Goal: Information Seeking & Learning: Learn about a topic

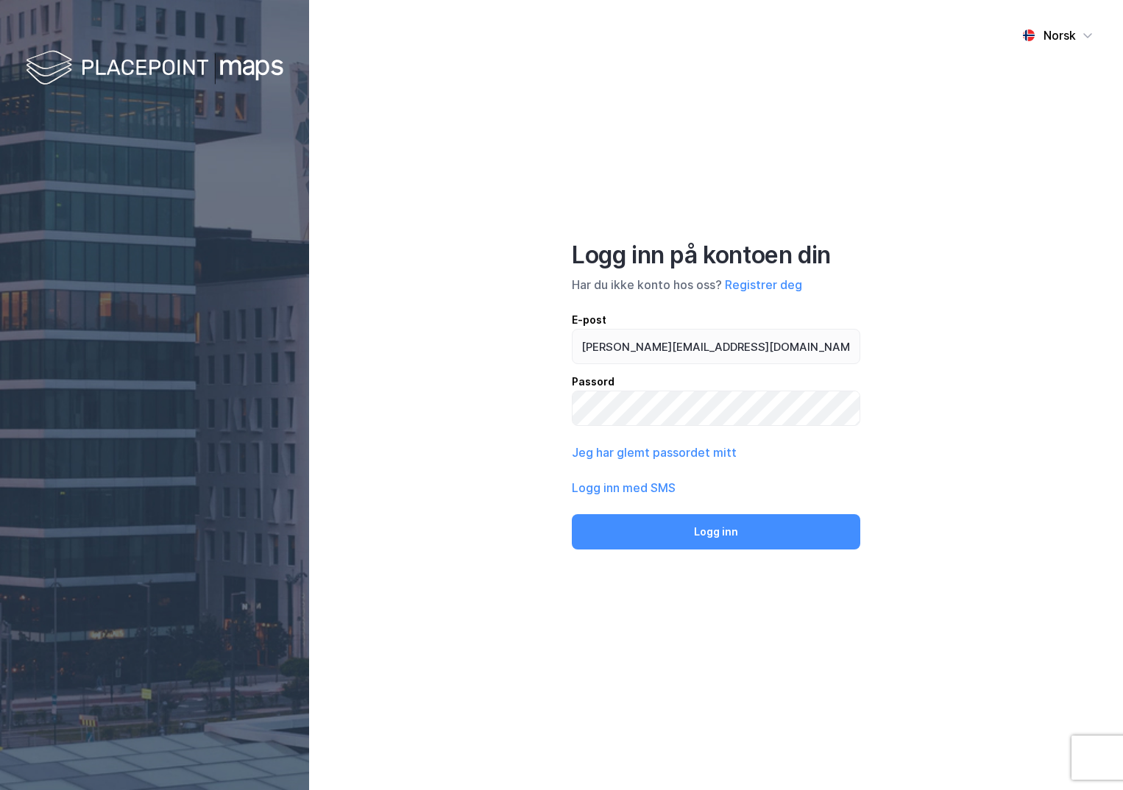
type input "[PERSON_NAME][EMAIL_ADDRESS][DOMAIN_NAME]"
click at [572, 514] on button "Logg inn" at bounding box center [716, 531] width 288 height 35
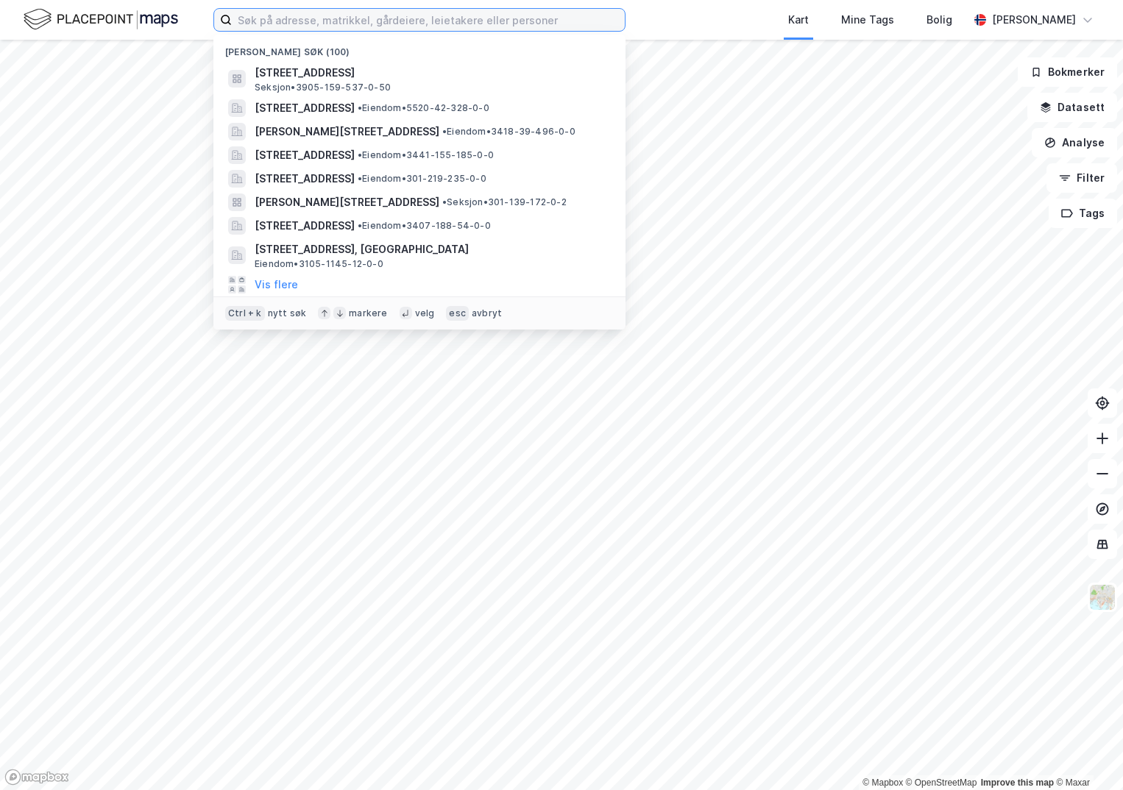
click at [270, 20] on input at bounding box center [428, 20] width 393 height 22
paste input "4001-51/316/0/0"
type input "4001-51/316/0/0"
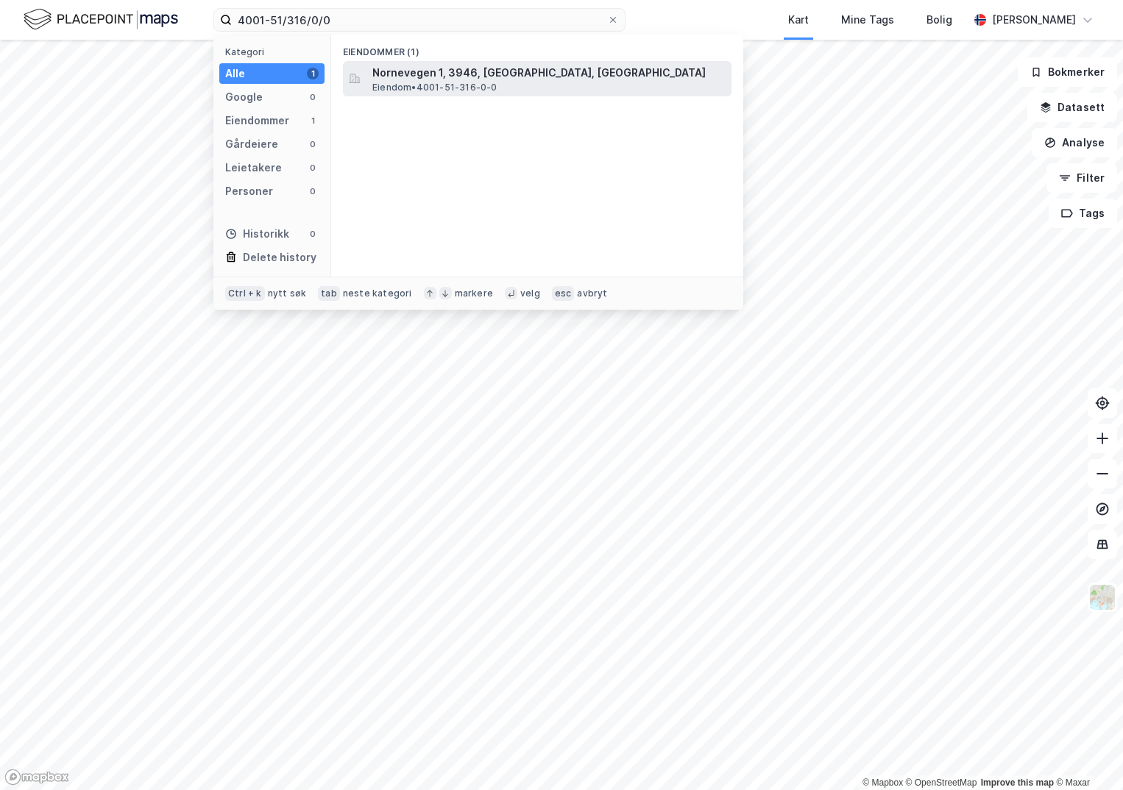
click at [384, 72] on span "Nornevegen 1, 3946, PORSGRUNN, PORSGRUNN" at bounding box center [548, 73] width 353 height 18
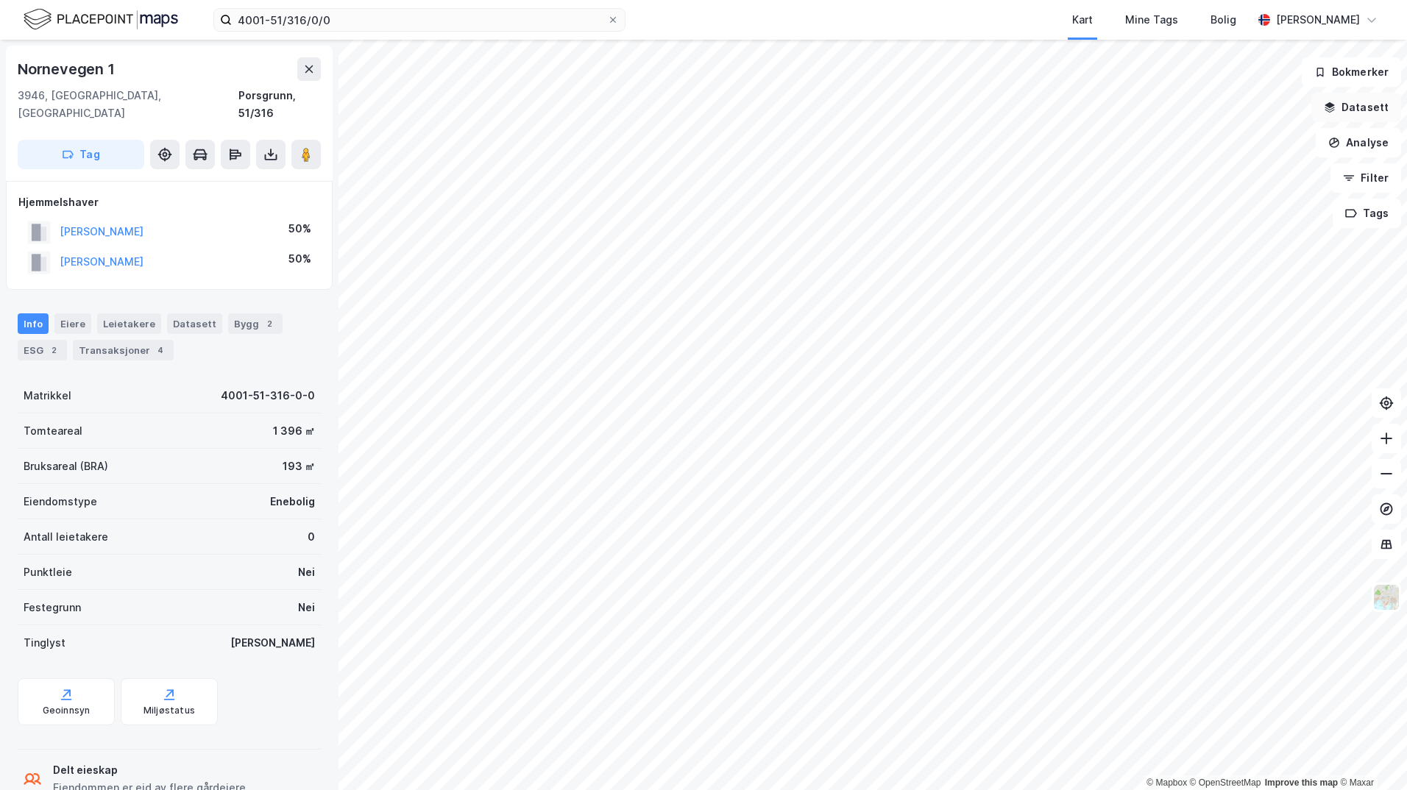
click at [1122, 115] on button "Datasett" at bounding box center [1356, 107] width 90 height 29
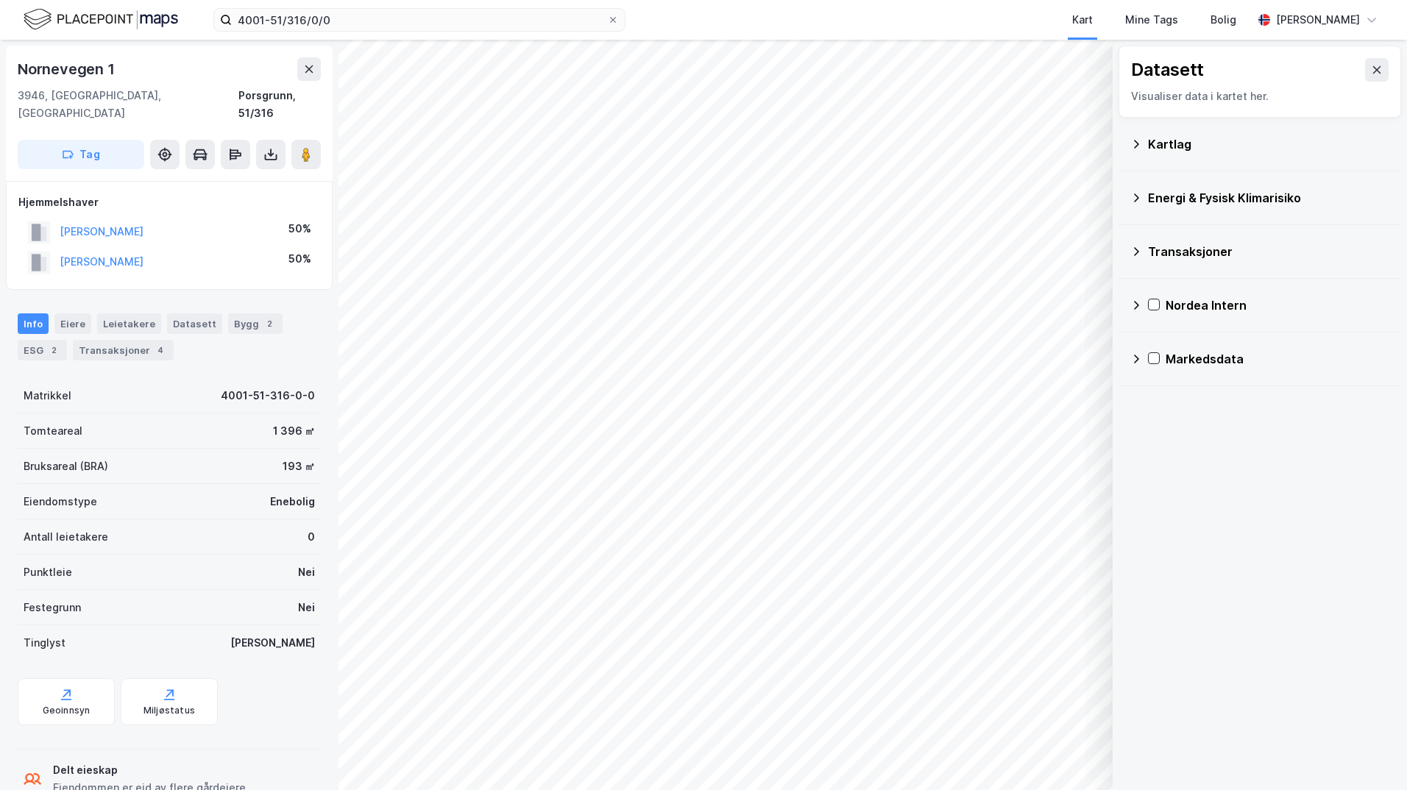
click at [1122, 147] on icon at bounding box center [1136, 144] width 12 height 12
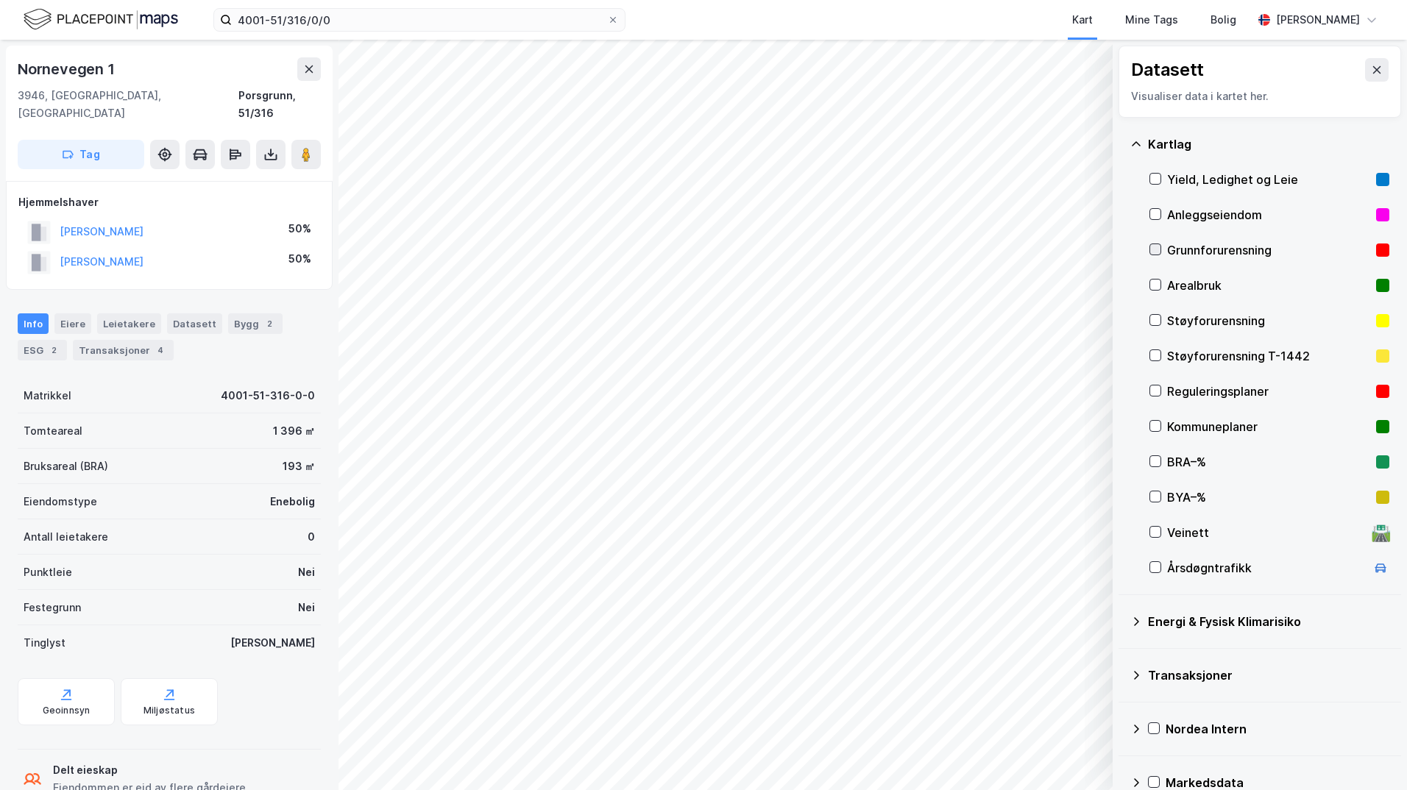
click at [1122, 249] on icon at bounding box center [1155, 249] width 10 height 10
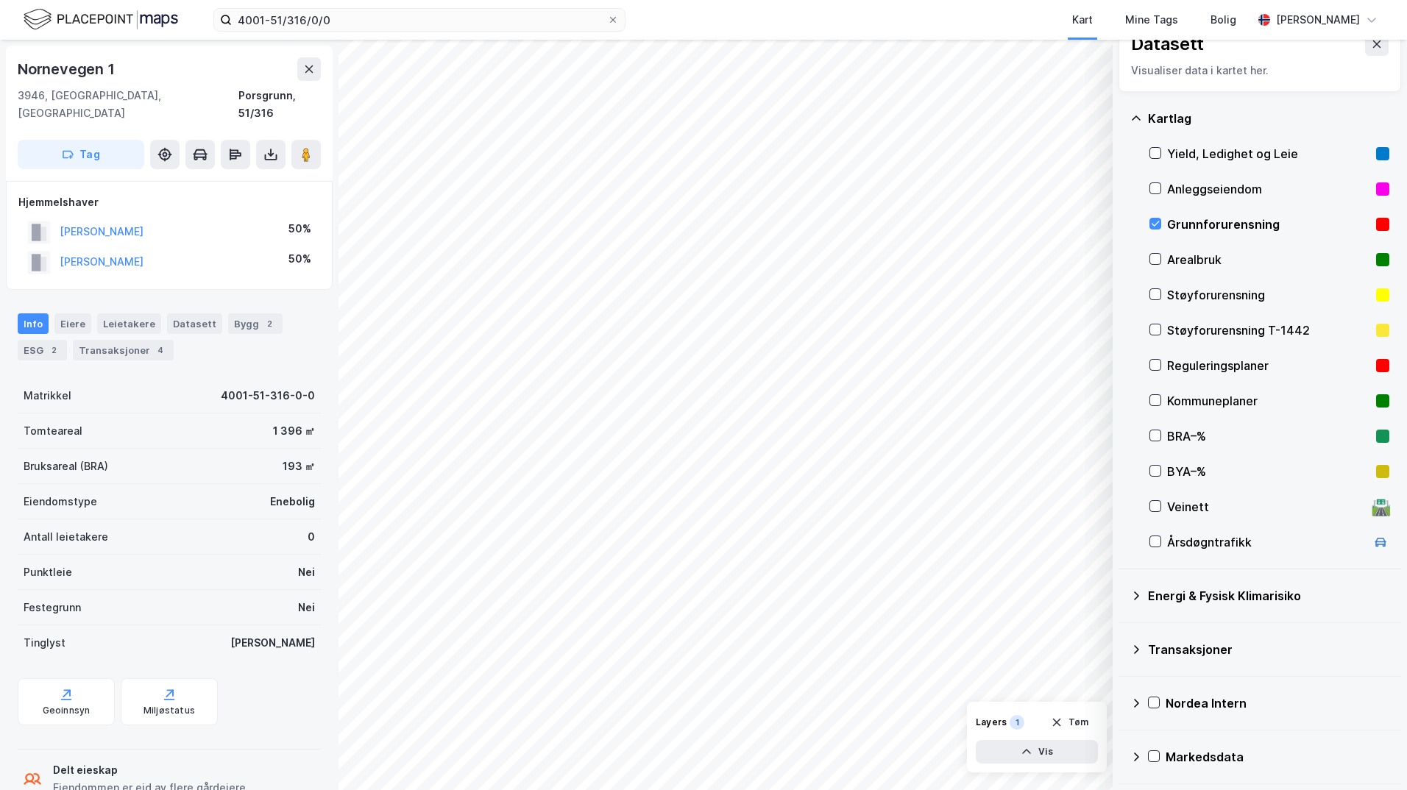
click at [1122, 597] on icon at bounding box center [1136, 596] width 12 height 12
click at [1122, 631] on icon at bounding box center [1173, 630] width 8 height 5
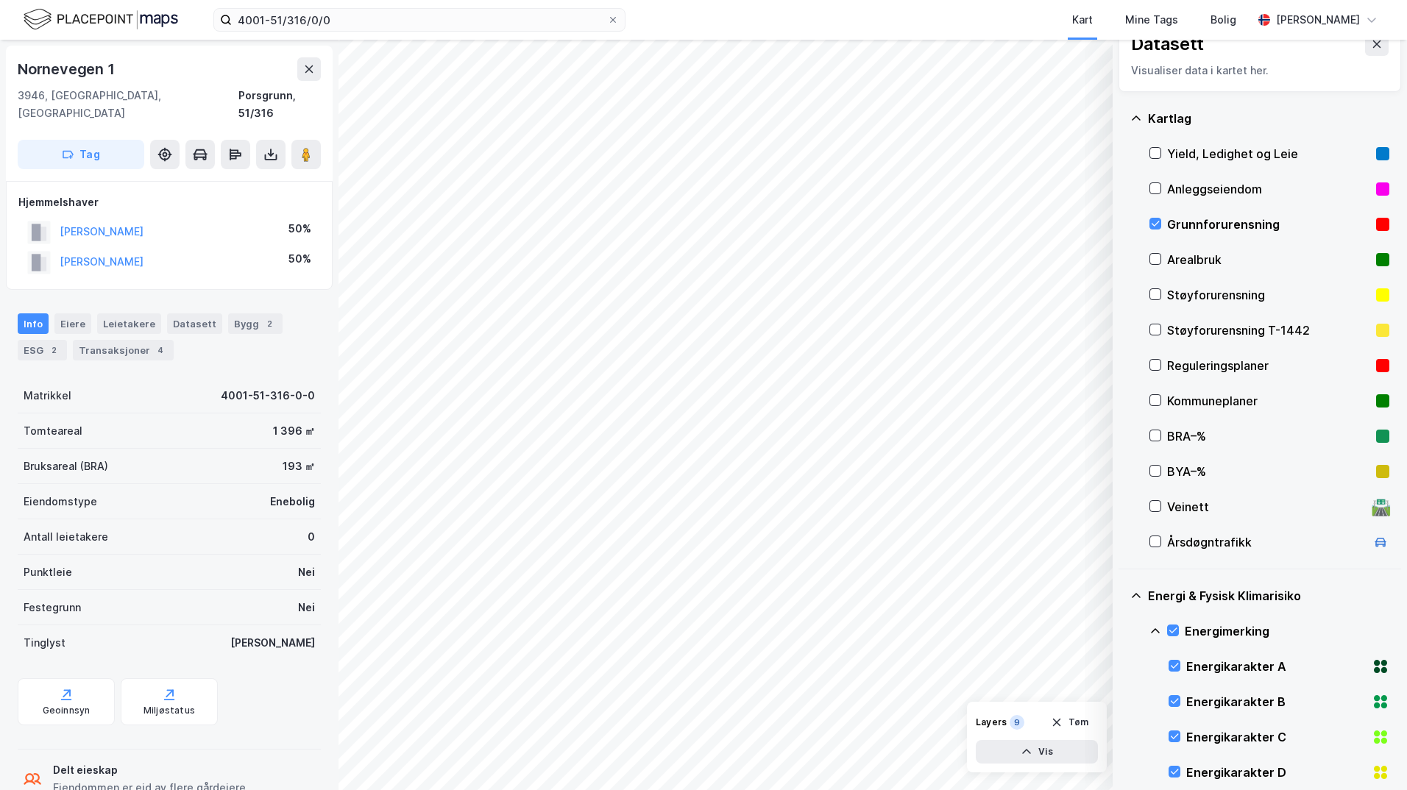
click at [1122, 628] on icon at bounding box center [1155, 631] width 12 height 12
click at [1122, 701] on icon at bounding box center [1173, 701] width 8 height 5
click at [1122, 702] on icon at bounding box center [1155, 702] width 12 height 12
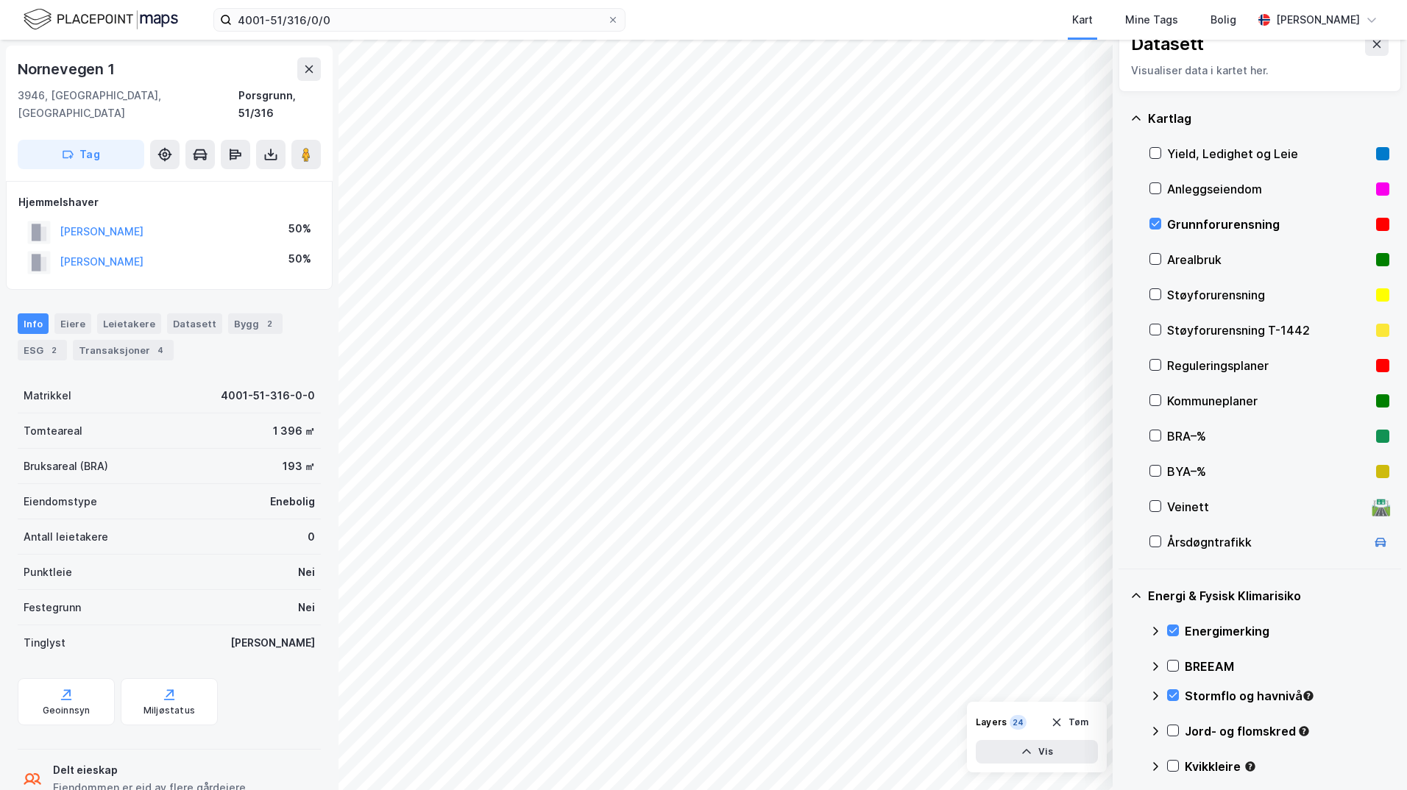
scroll to position [99, 0]
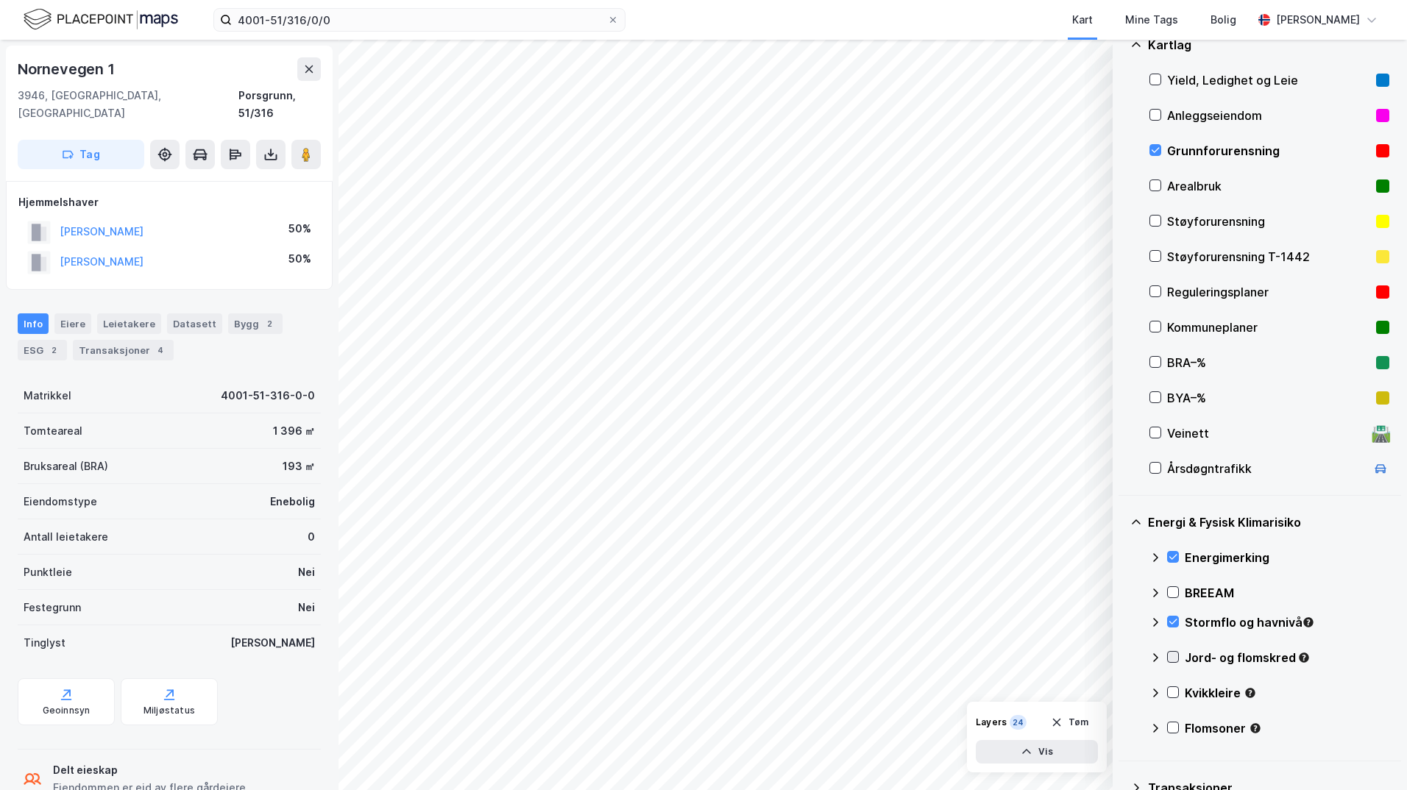
click at [1122, 657] on icon at bounding box center [1173, 657] width 10 height 10
click at [1122, 658] on icon at bounding box center [1155, 658] width 12 height 12
click at [1122, 692] on icon at bounding box center [1173, 692] width 8 height 5
click at [1122, 695] on icon at bounding box center [1155, 693] width 12 height 12
click at [1122, 728] on icon at bounding box center [1173, 727] width 10 height 10
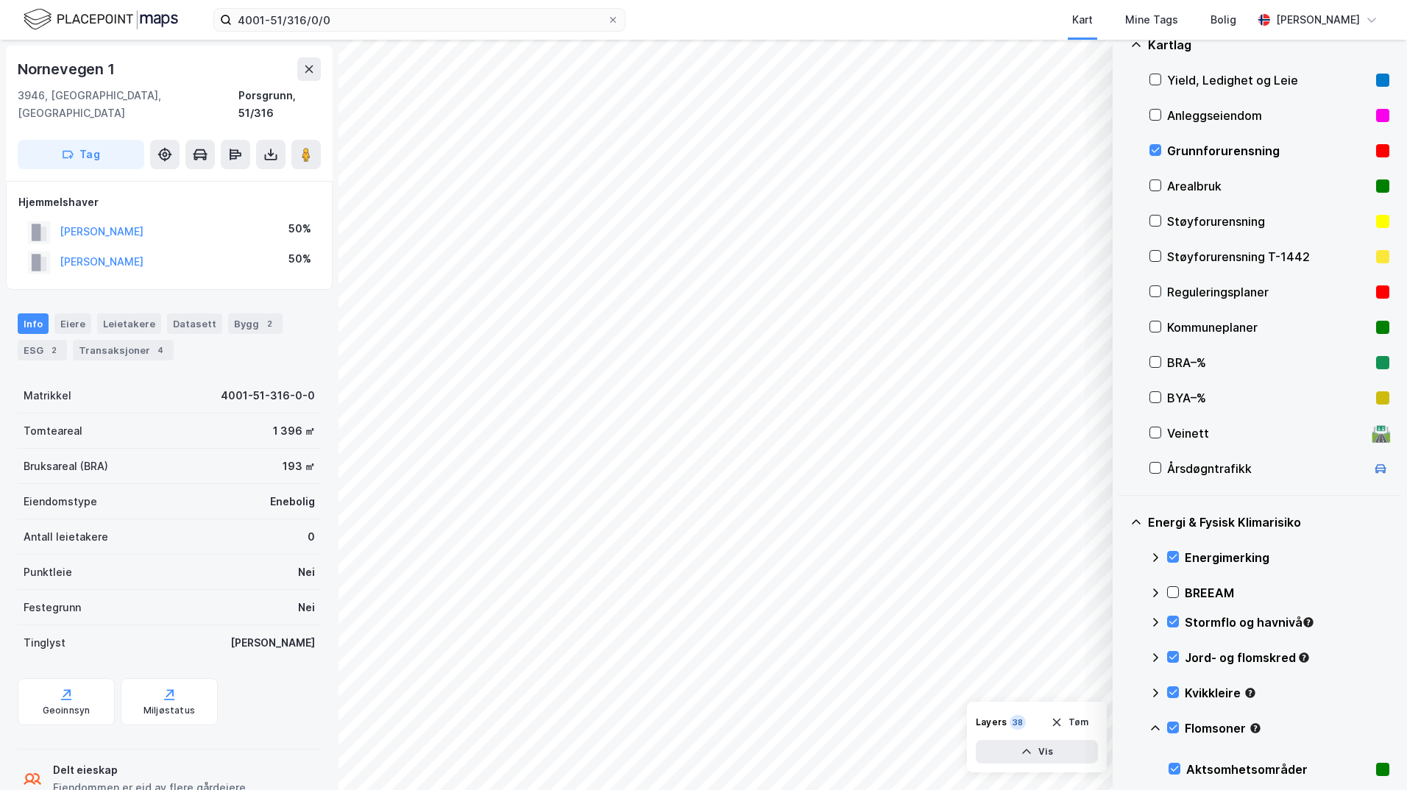
click at [1122, 728] on icon at bounding box center [1155, 728] width 12 height 12
click at [1122, 328] on div "Kommuneplaner" at bounding box center [1268, 328] width 203 height 18
click at [1122, 690] on icon at bounding box center [1173, 692] width 10 height 10
click at [1122, 691] on icon at bounding box center [1173, 692] width 10 height 10
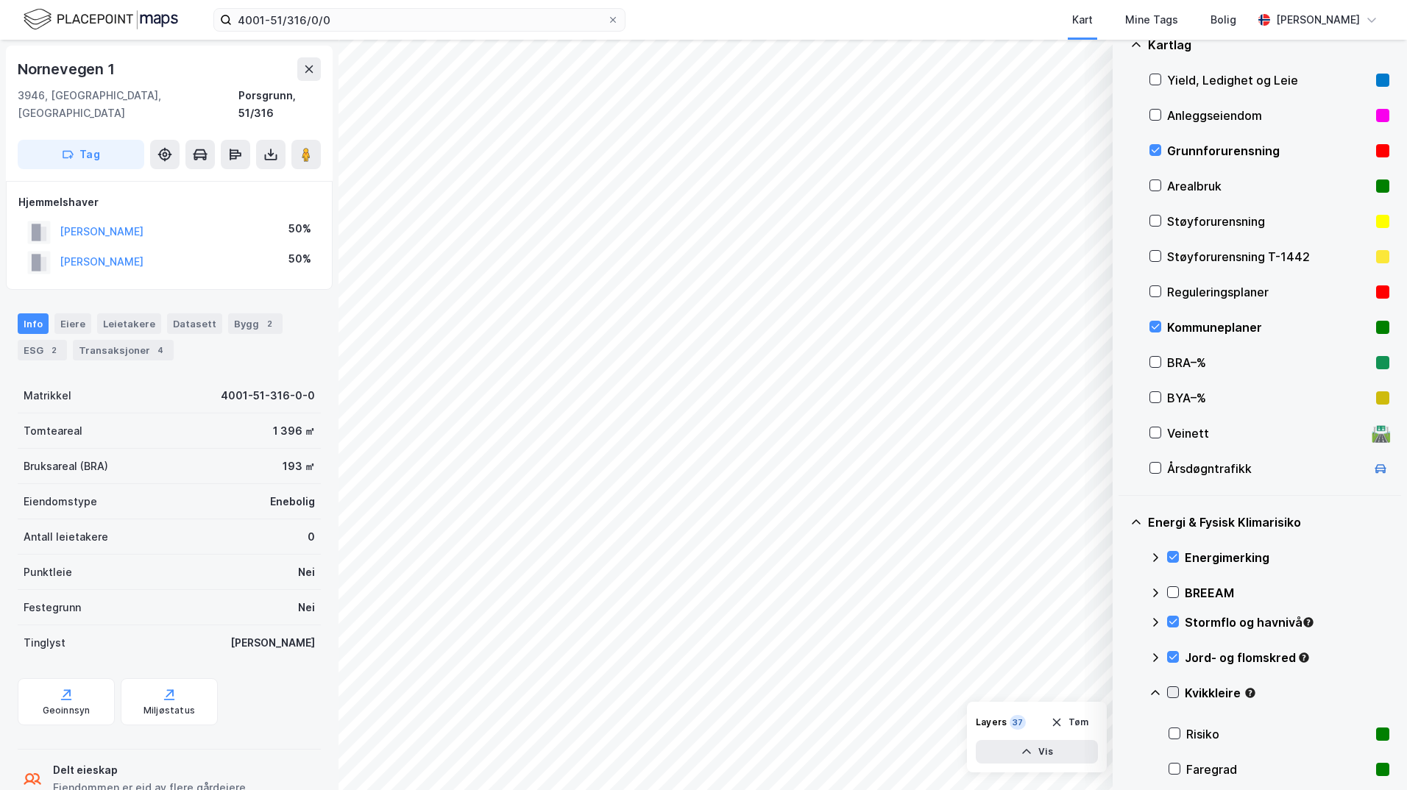
click at [1122, 691] on icon at bounding box center [1173, 692] width 10 height 10
click at [1122, 692] on icon at bounding box center [1155, 693] width 12 height 12
click at [1122, 659] on icon at bounding box center [1173, 657] width 10 height 10
click at [1122, 658] on icon at bounding box center [1173, 657] width 10 height 10
click at [1122, 656] on icon at bounding box center [1155, 657] width 9 height 5
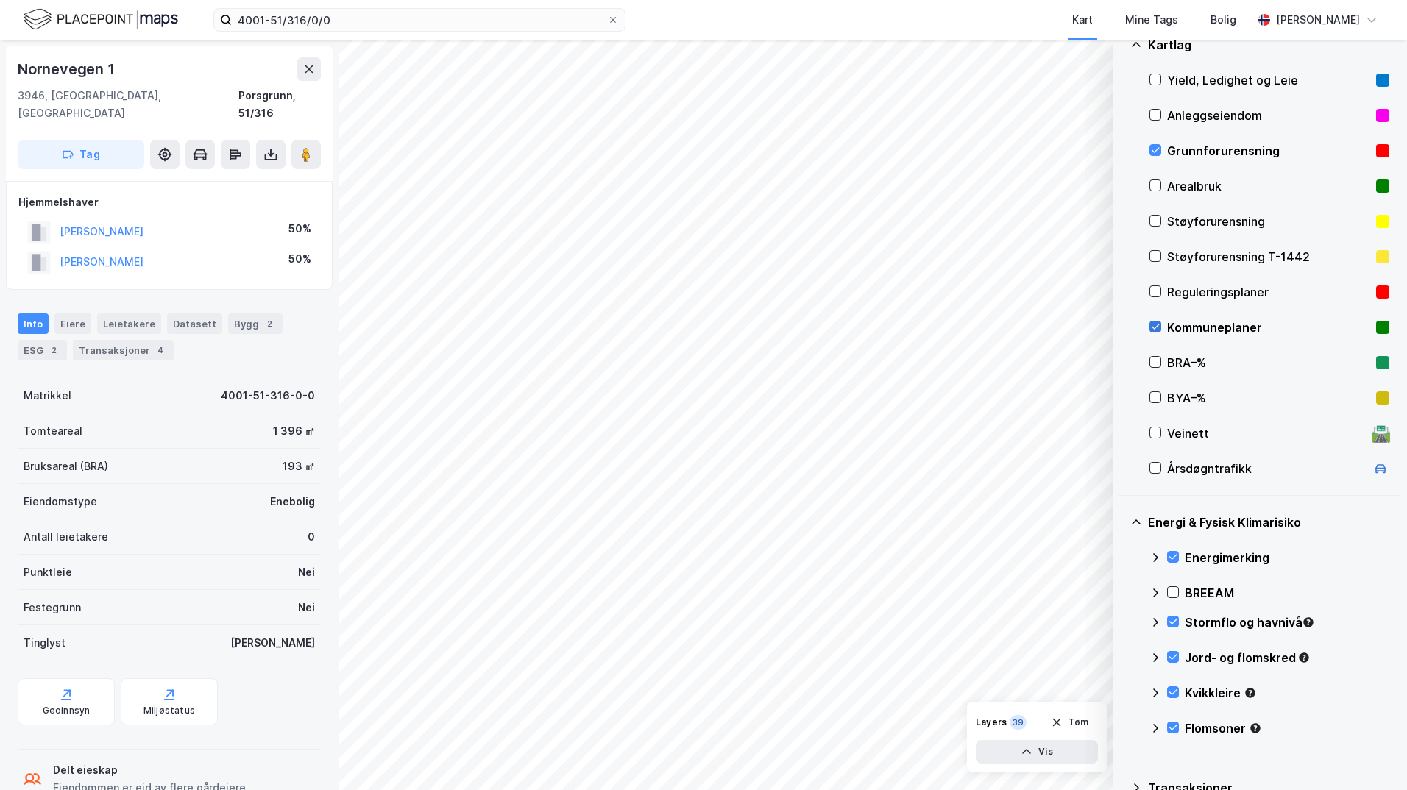
click at [1122, 327] on icon at bounding box center [1155, 326] width 8 height 5
